Goal: Task Accomplishment & Management: Manage account settings

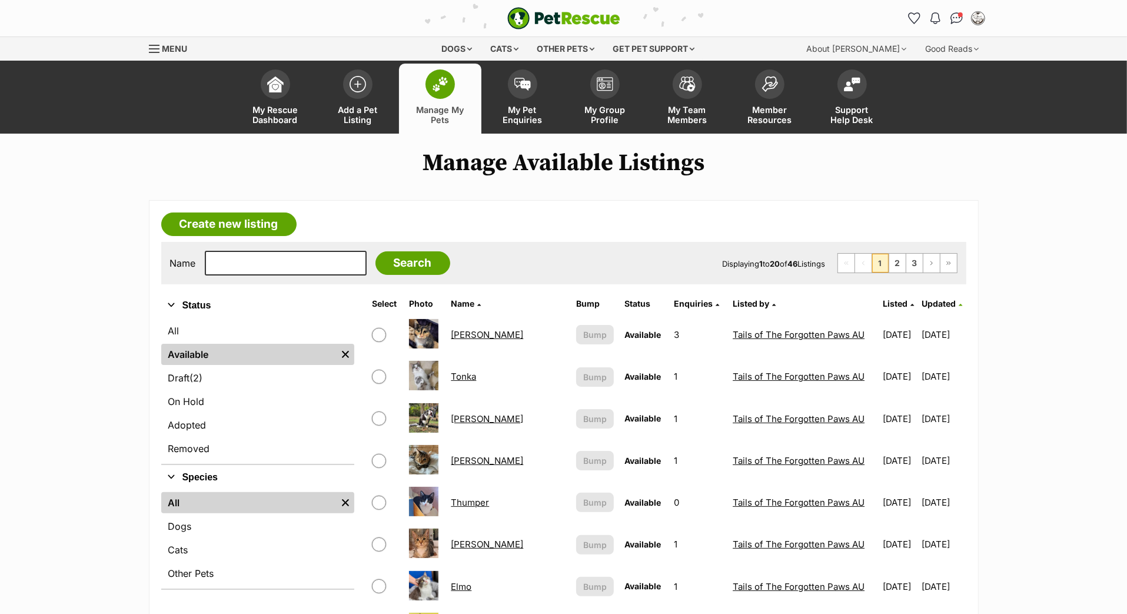
click at [928, 308] on span "Updated" at bounding box center [939, 303] width 34 height 10
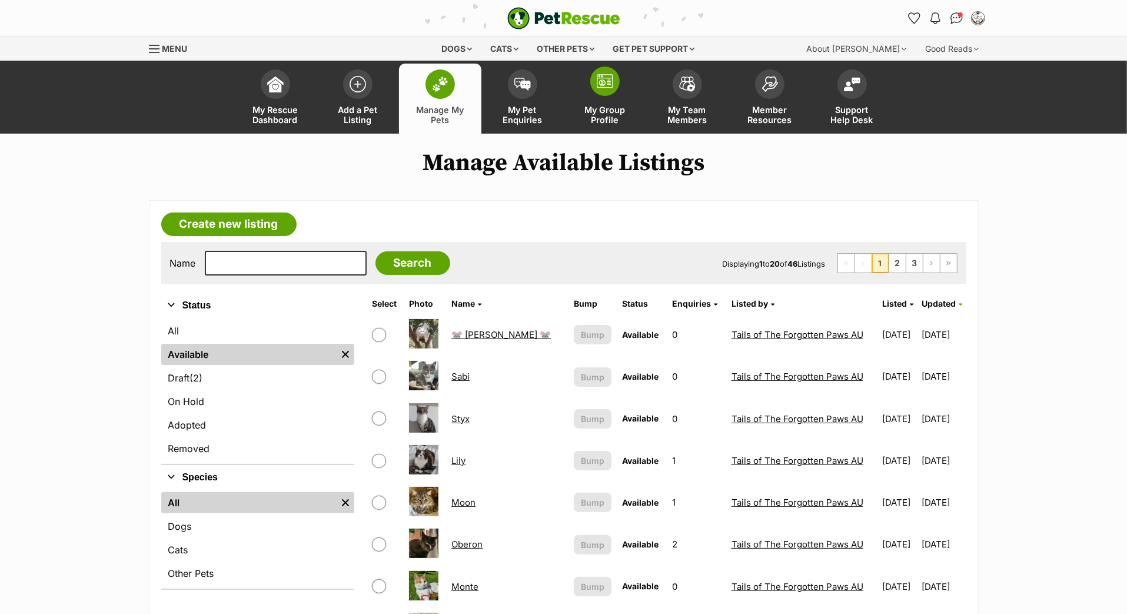
click at [605, 116] on link "My Group Profile" at bounding box center [605, 99] width 82 height 70
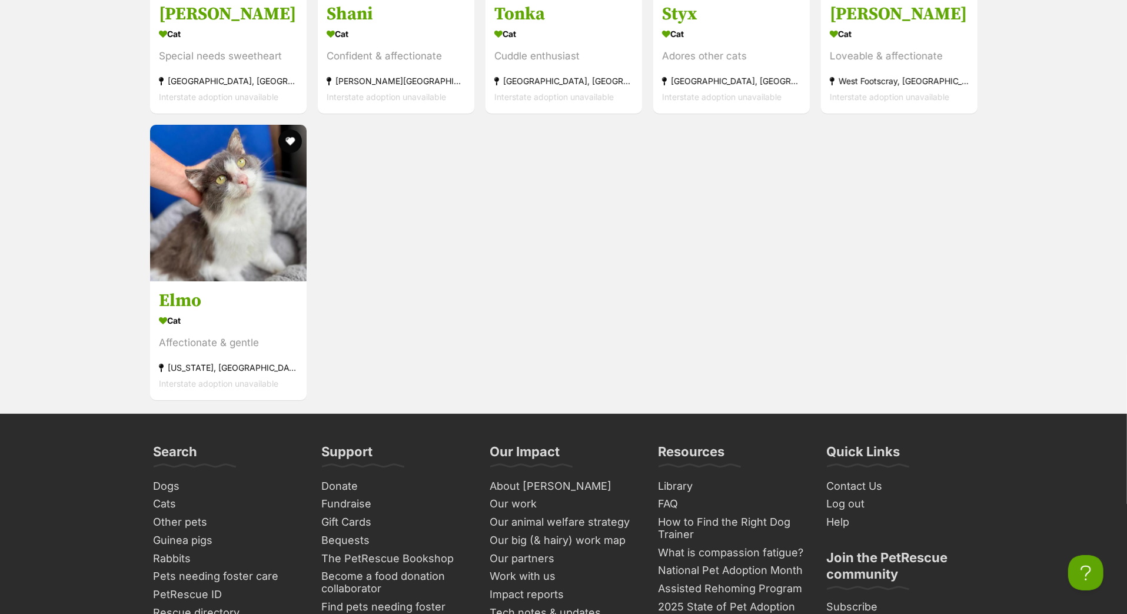
scroll to position [4134, 0]
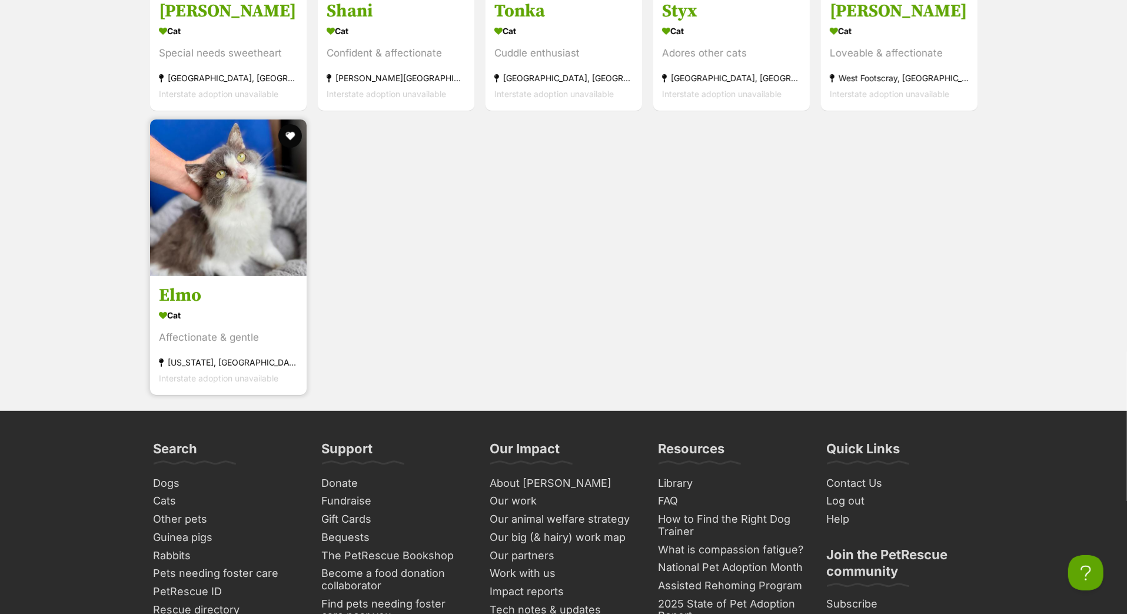
click at [199, 307] on h3 "Elmo" at bounding box center [228, 296] width 139 height 22
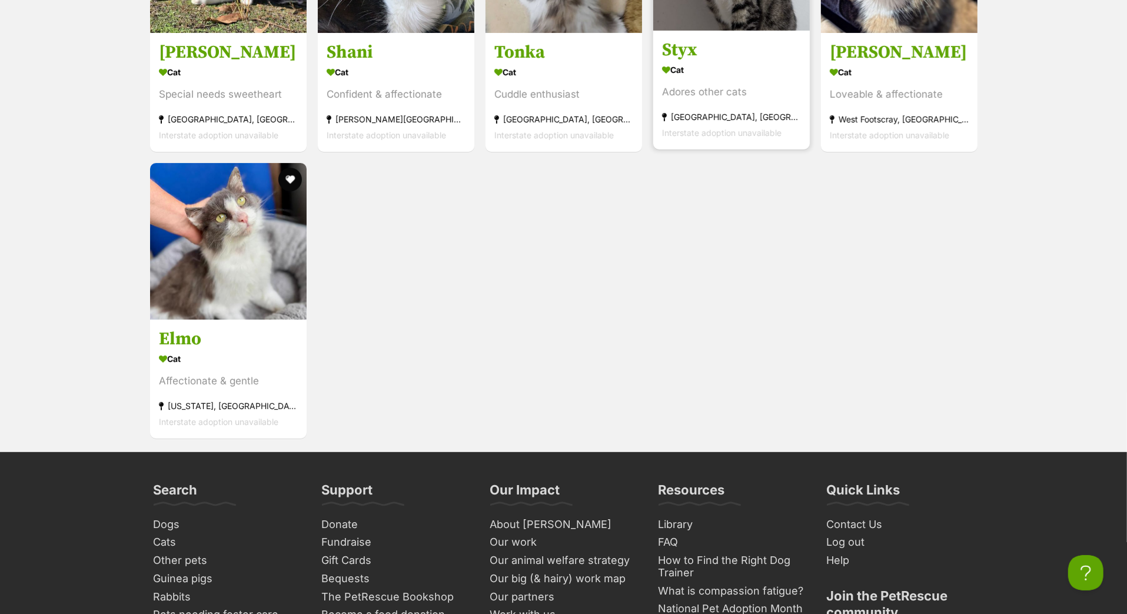
scroll to position [4078, 0]
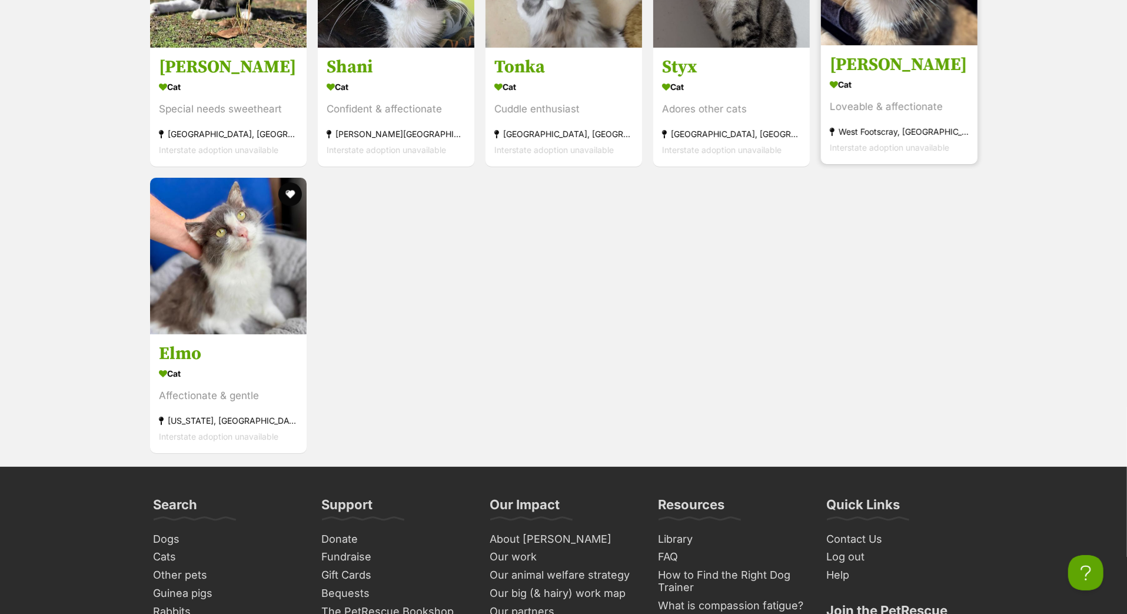
click at [863, 76] on h3 "Anna" at bounding box center [899, 65] width 139 height 22
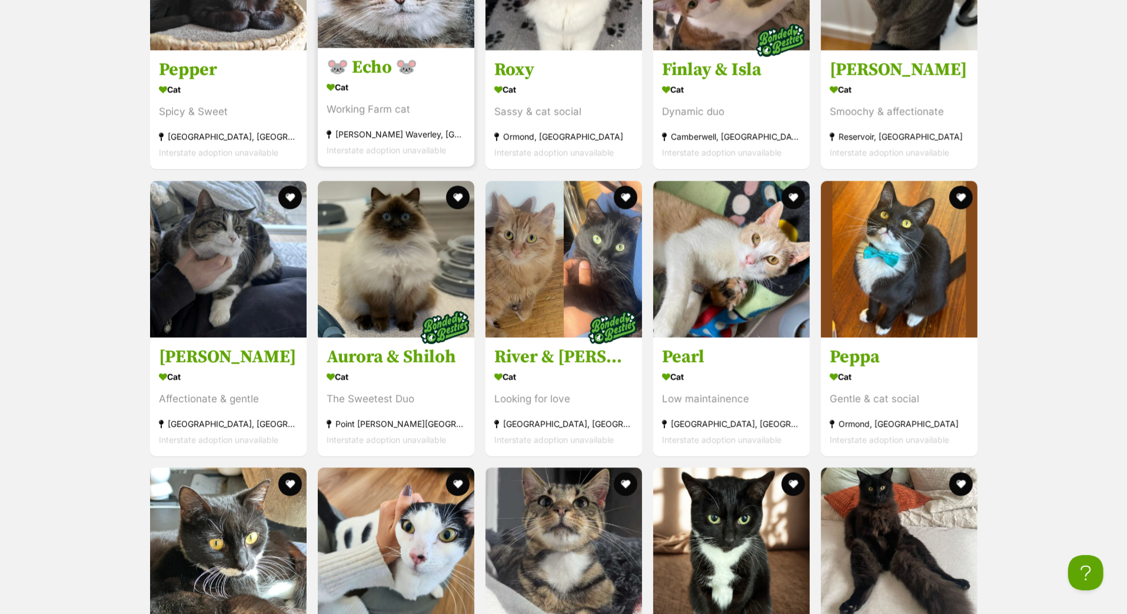
scroll to position [2183, 0]
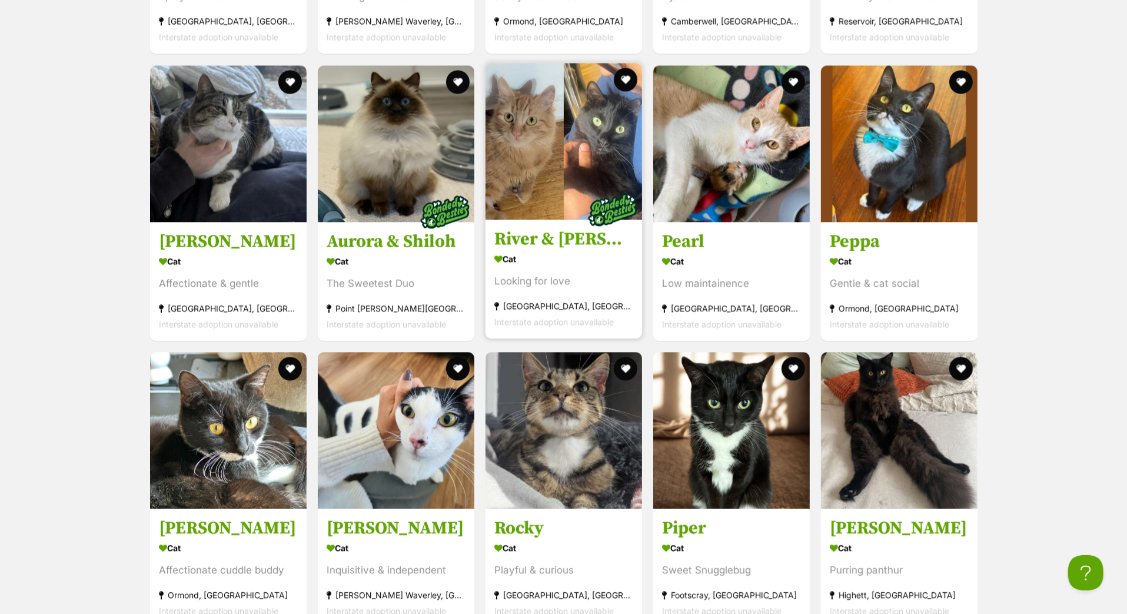
click at [551, 250] on h3 "River & Genevieve" at bounding box center [563, 239] width 139 height 22
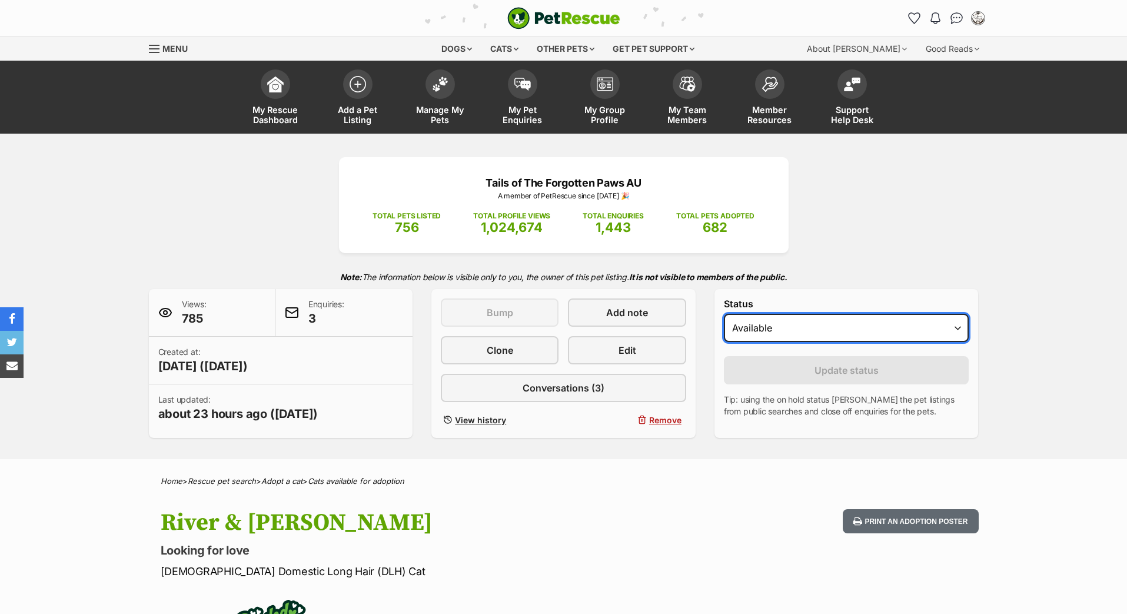
click at [751, 342] on select "Draft - not available as listing has enquires Available On hold Adopted" at bounding box center [846, 328] width 245 height 28
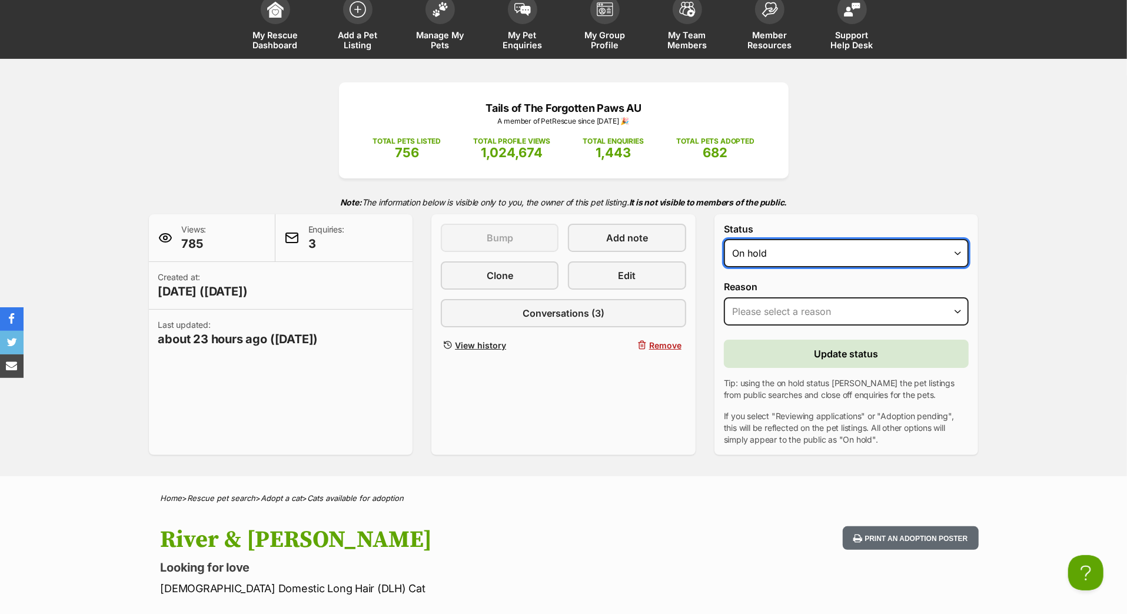
select select "rehomed"
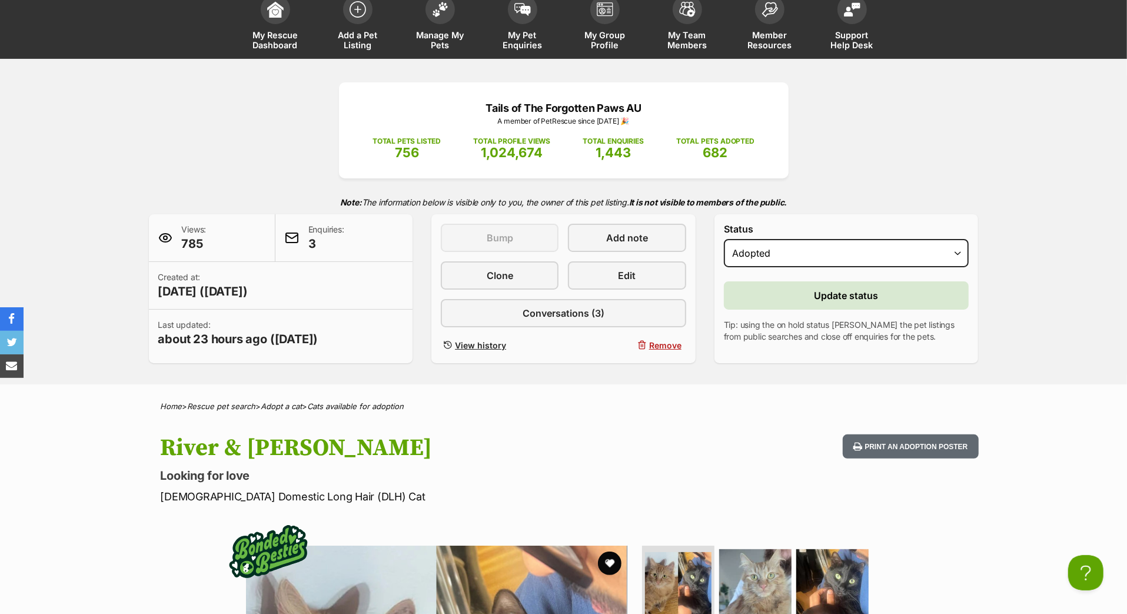
click at [807, 309] on button "Update status" at bounding box center [846, 295] width 245 height 28
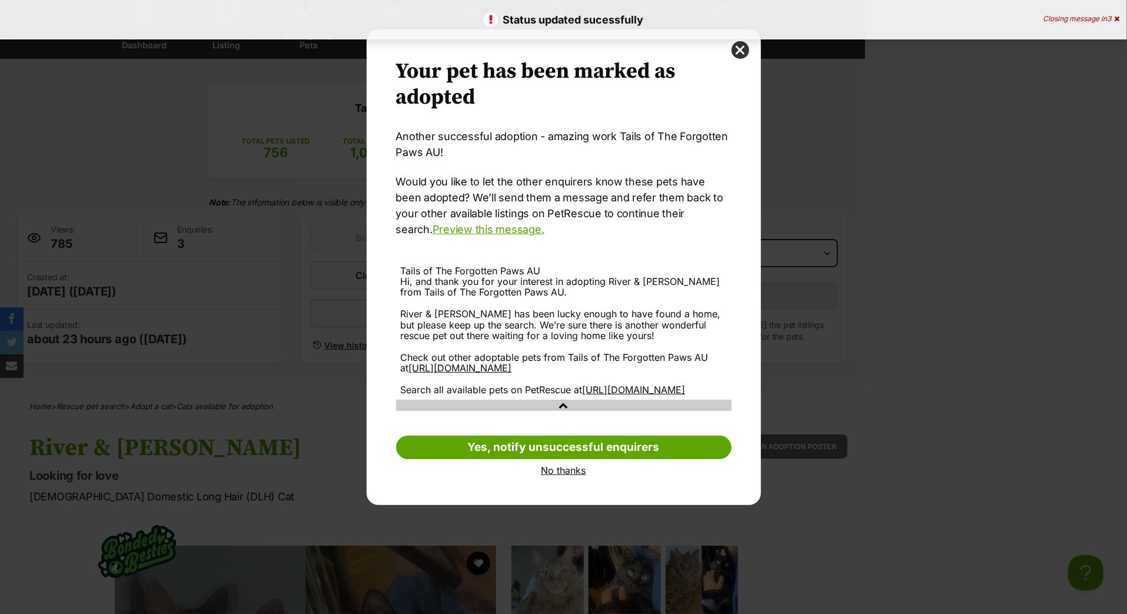
scroll to position [28, 0]
click at [575, 475] on link "No thanks" at bounding box center [563, 470] width 335 height 11
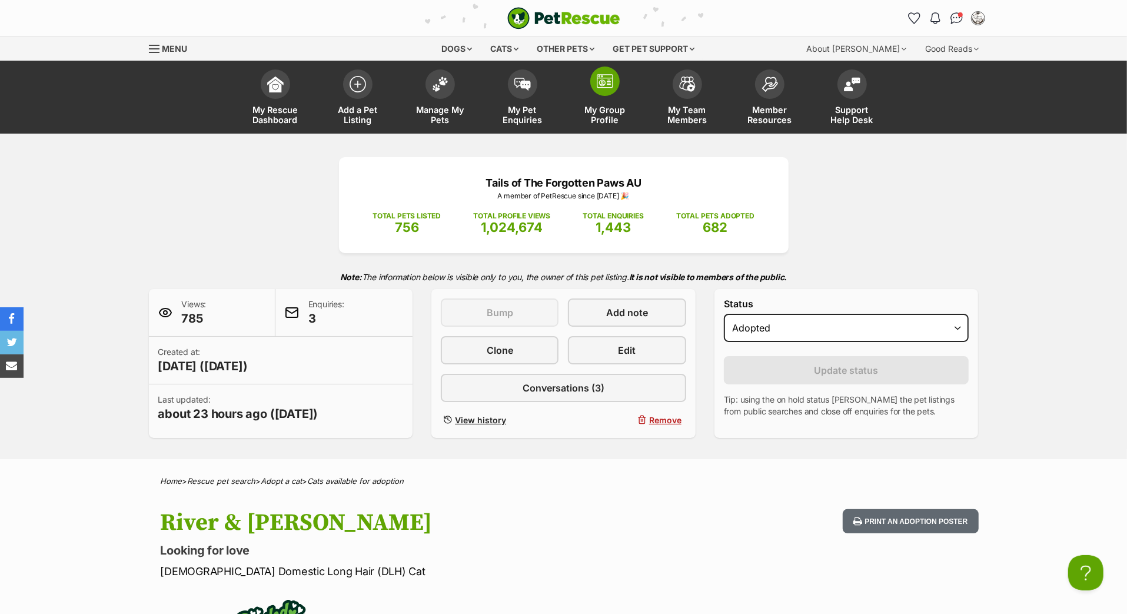
scroll to position [0, 0]
click at [611, 96] on span at bounding box center [604, 80] width 29 height 29
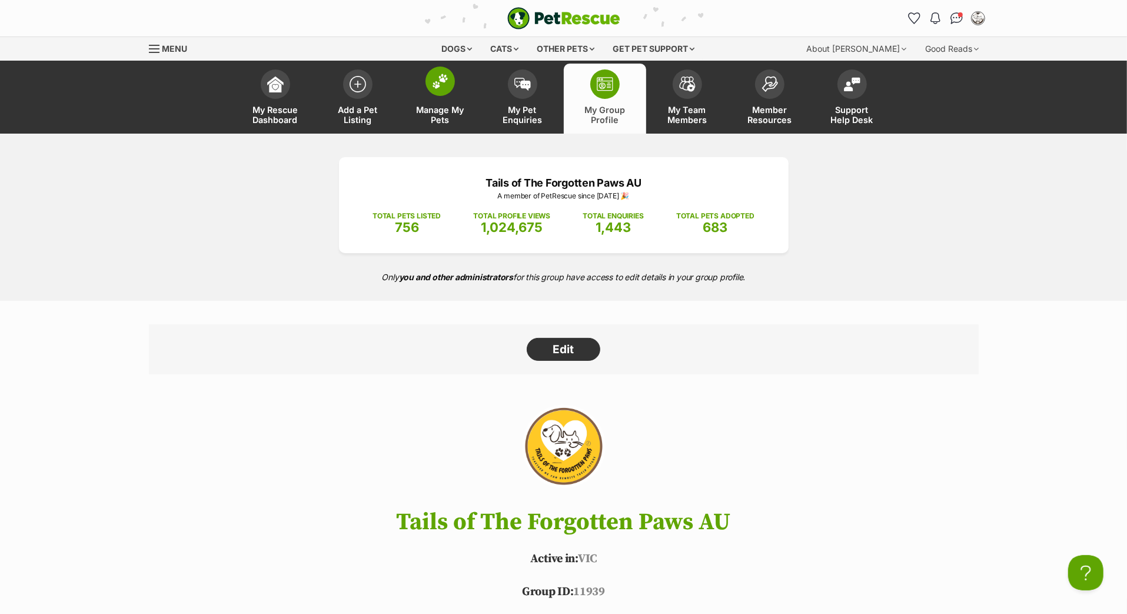
click at [451, 108] on link "Manage My Pets" at bounding box center [440, 99] width 82 height 70
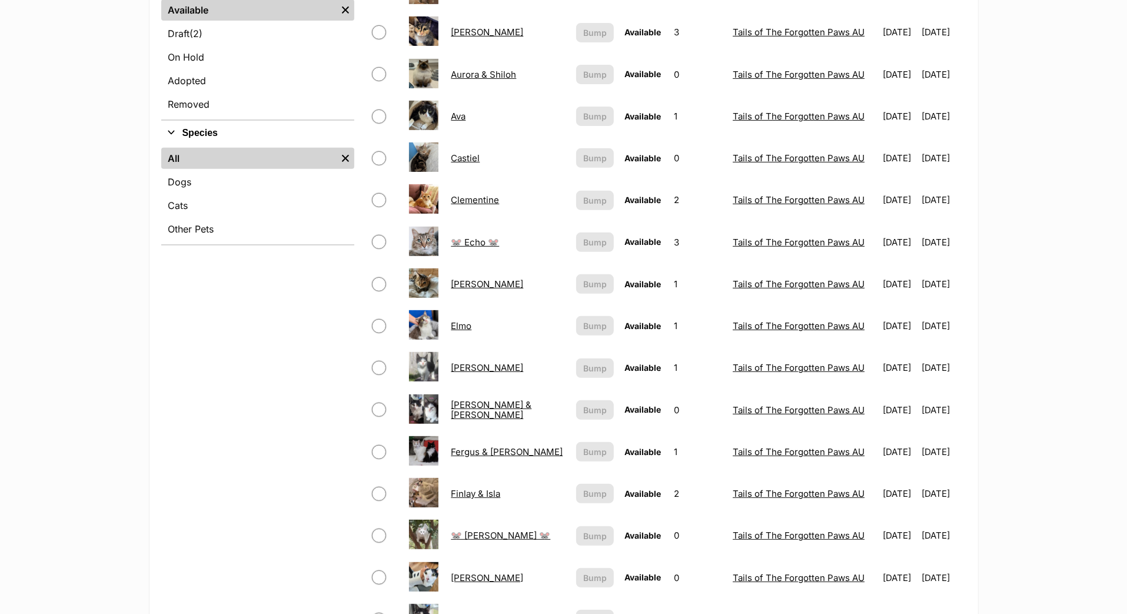
scroll to position [312, 0]
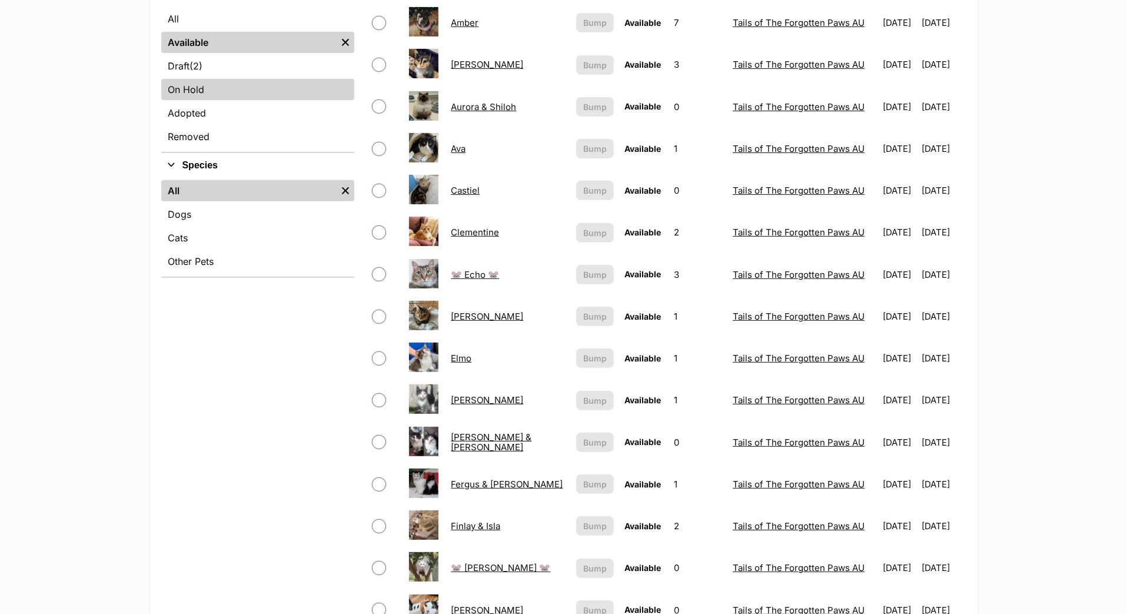
click at [224, 100] on link "On Hold" at bounding box center [257, 89] width 193 height 21
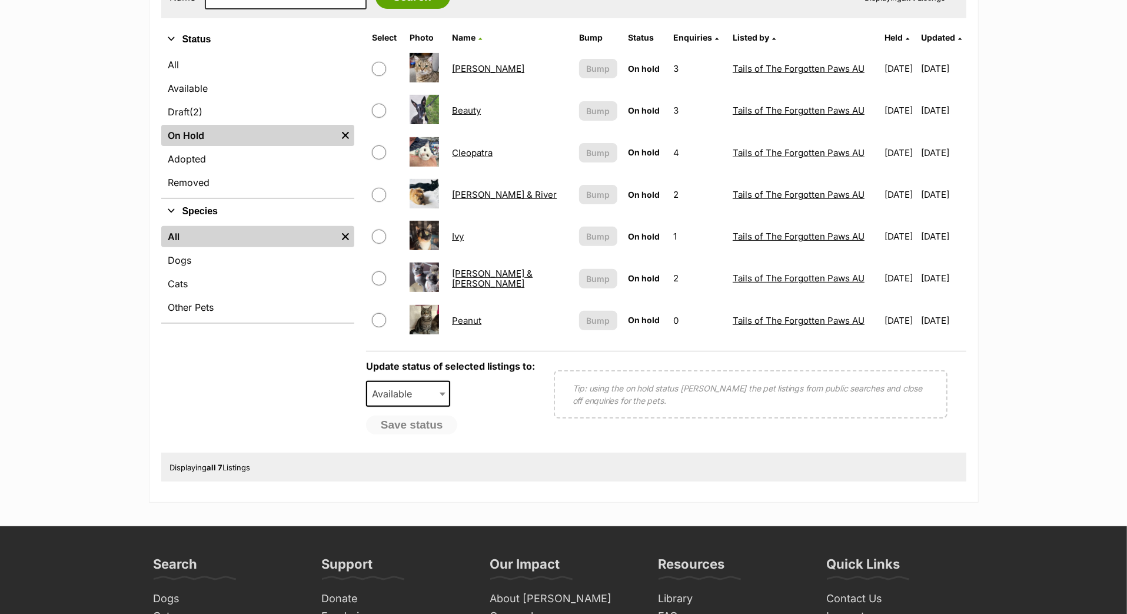
click at [372, 202] on input "checkbox" at bounding box center [379, 195] width 14 height 14
checkbox input "true"
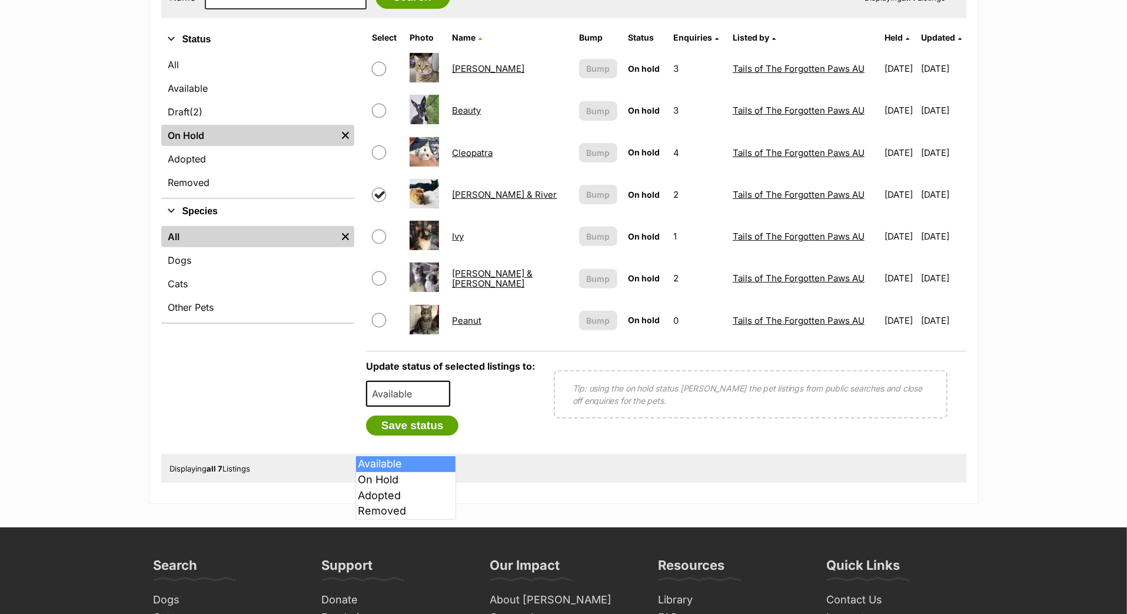
click at [425, 407] on span "Available" at bounding box center [408, 394] width 85 height 26
select select "rehomed"
click at [404, 435] on button "Save status" at bounding box center [412, 425] width 93 height 20
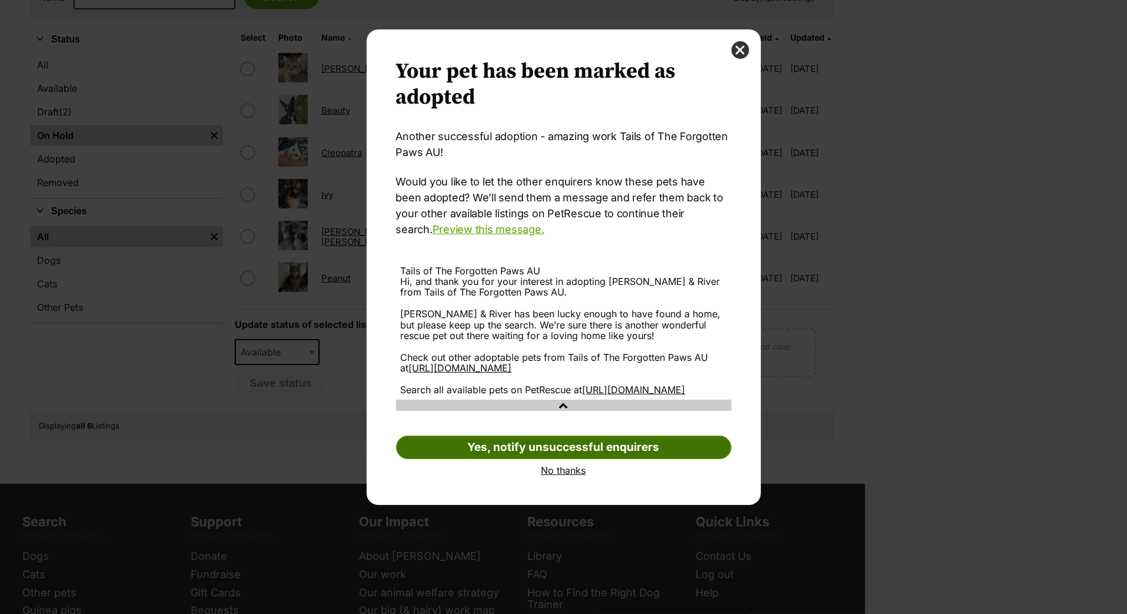
scroll to position [28, 0]
click at [574, 475] on link "No thanks" at bounding box center [563, 470] width 335 height 11
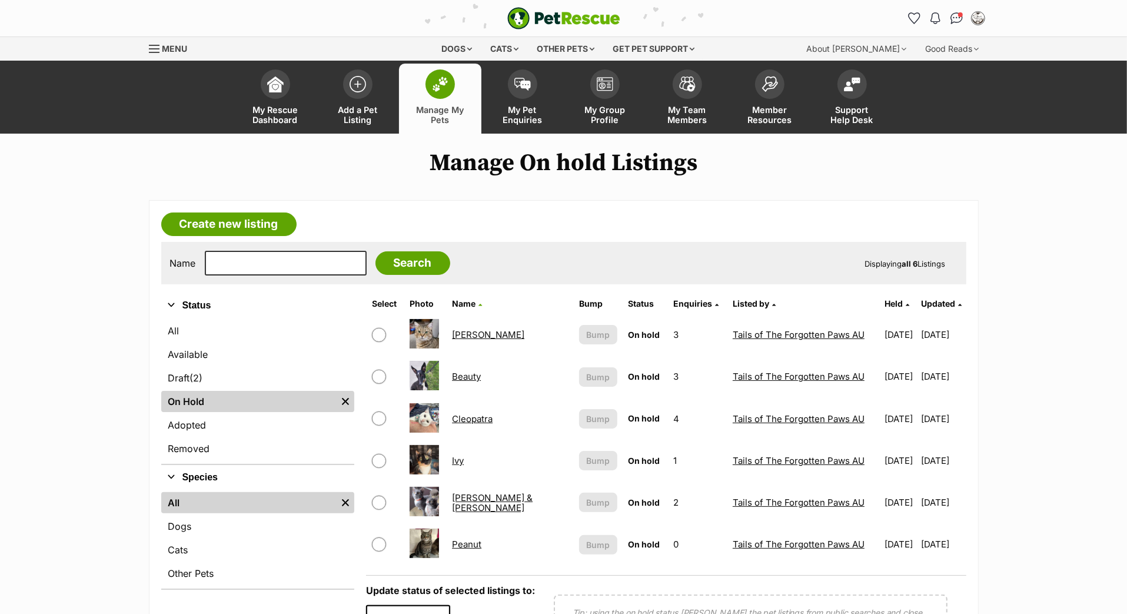
scroll to position [0, 0]
click at [605, 88] on img at bounding box center [605, 81] width 16 height 14
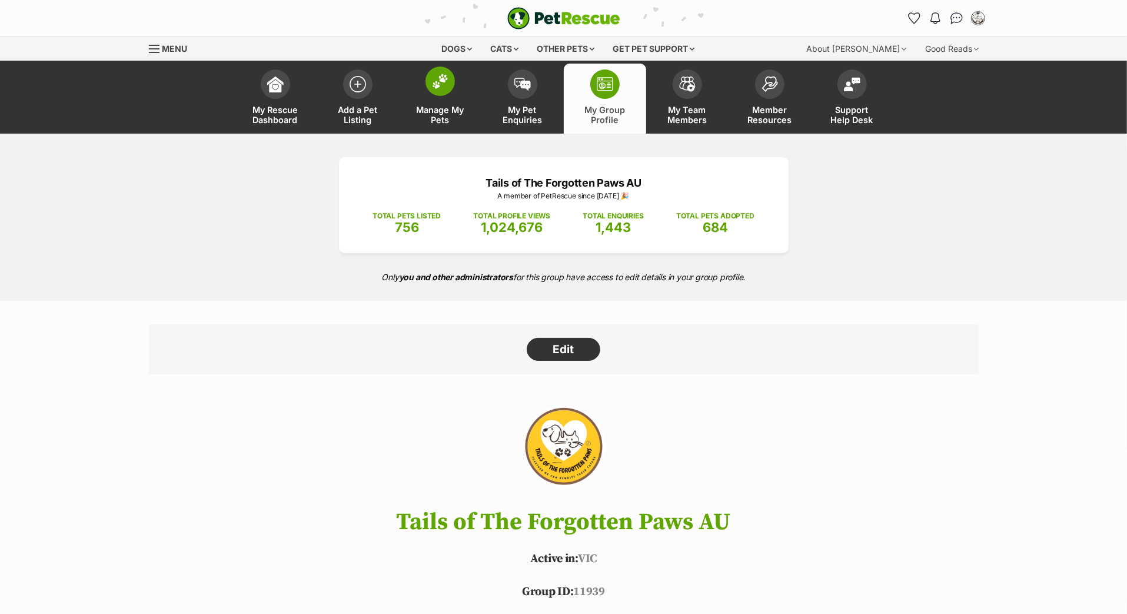
click at [449, 96] on span at bounding box center [439, 80] width 29 height 29
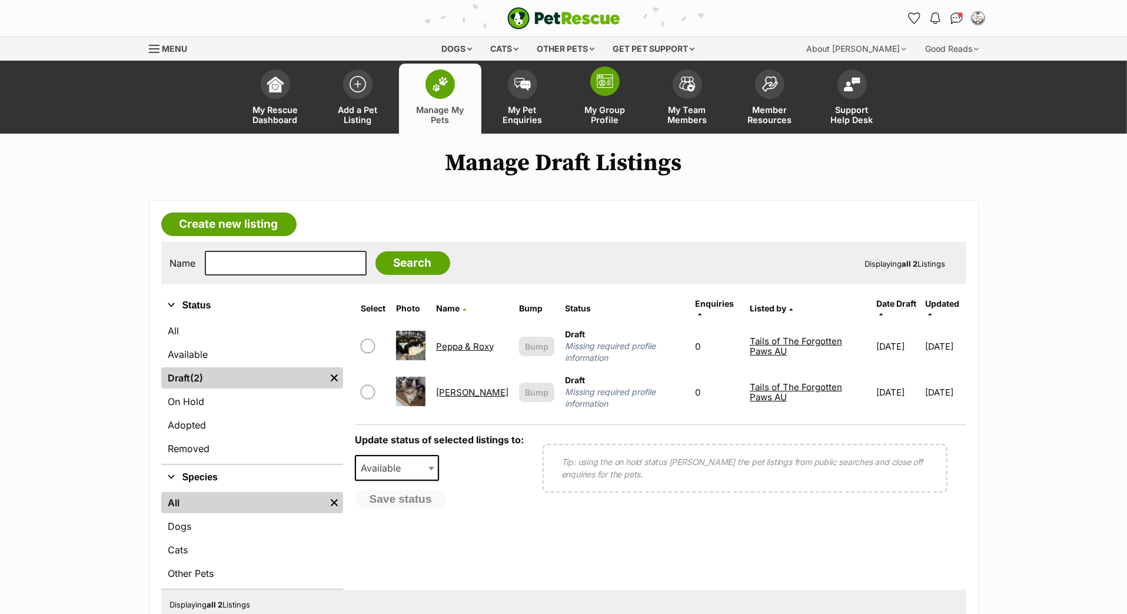
click at [603, 88] on img at bounding box center [605, 81] width 16 height 14
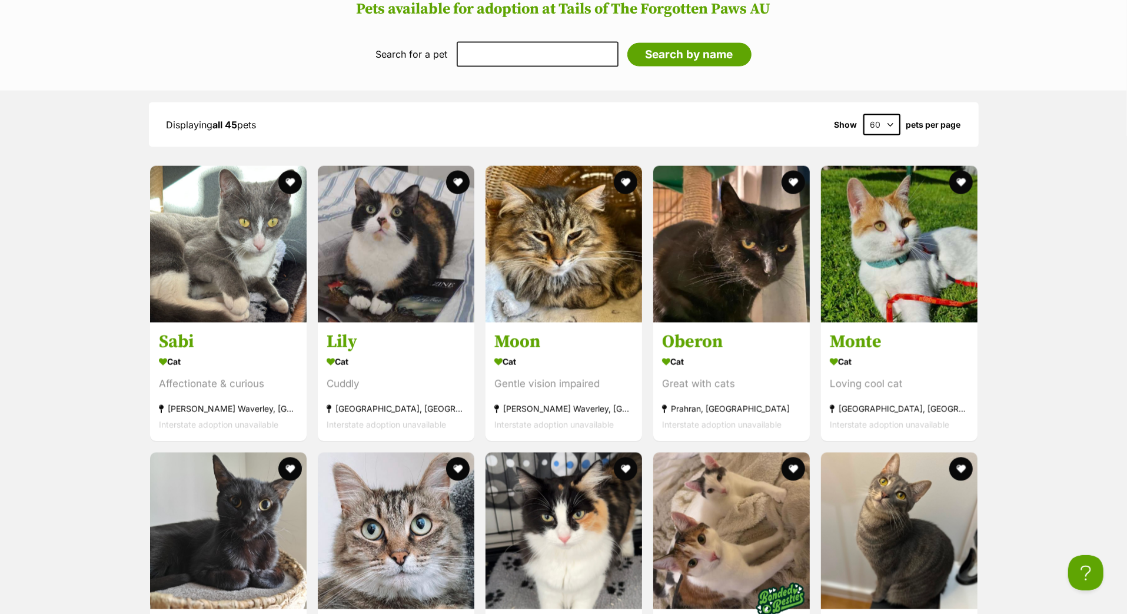
scroll to position [1507, 0]
